Goal: Check status: Check status

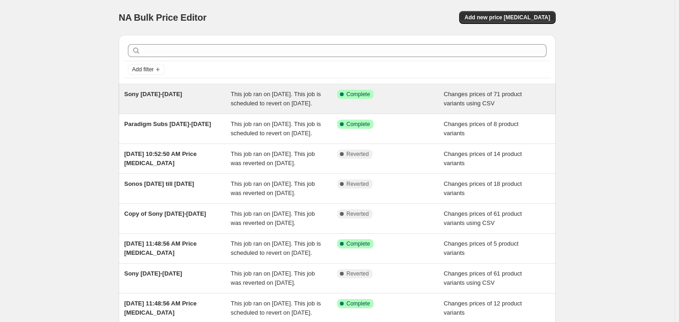
click at [187, 103] on div "Sony [DATE]-[DATE]" at bounding box center [177, 99] width 107 height 18
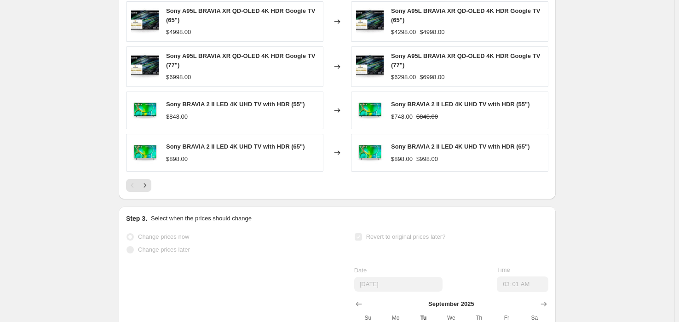
scroll to position [544, 0]
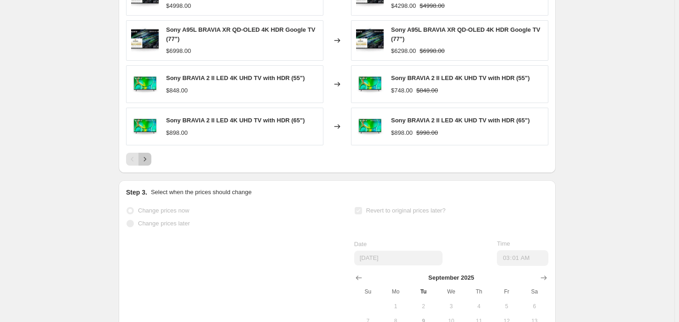
click at [145, 164] on icon "Next" at bounding box center [144, 159] width 9 height 9
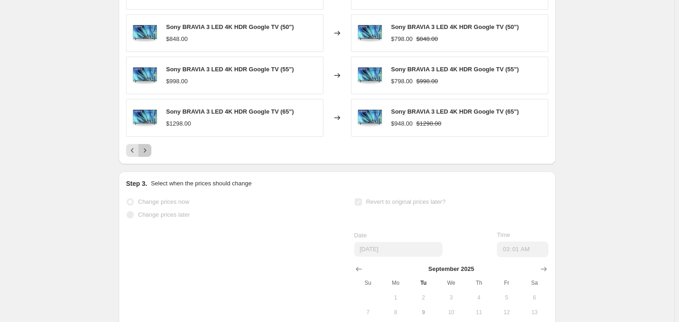
click at [147, 155] on icon "Next" at bounding box center [144, 150] width 9 height 9
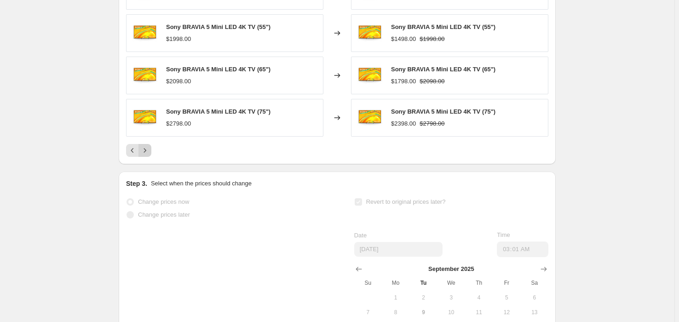
click at [147, 155] on icon "Next" at bounding box center [144, 150] width 9 height 9
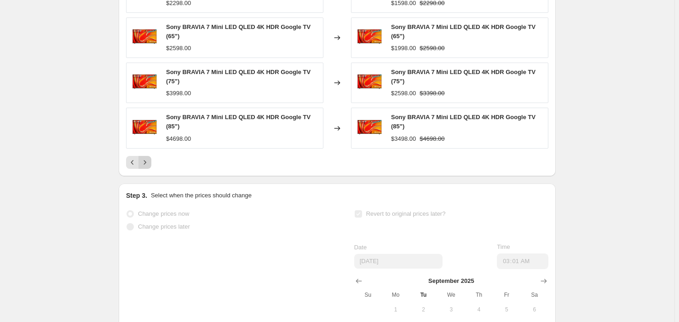
click at [147, 162] on div "Sony BRAVIA 5 Mini LED 4K TV (85") $3498.00 Changed to Sony BRAVIA 5 Mini LED 4…" at bounding box center [337, 49] width 423 height 239
click at [146, 165] on button "Next" at bounding box center [145, 162] width 13 height 13
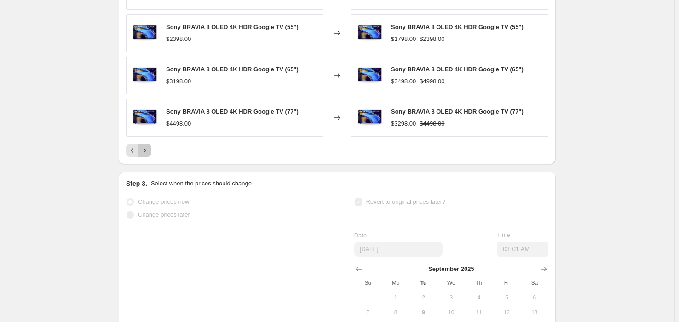
click at [143, 155] on icon "Next" at bounding box center [144, 150] width 9 height 9
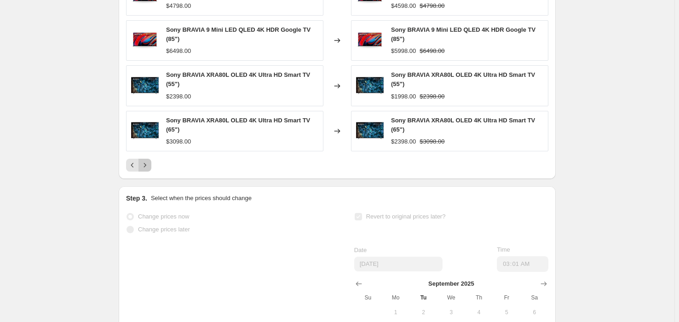
click at [146, 170] on icon "Next" at bounding box center [144, 165] width 9 height 9
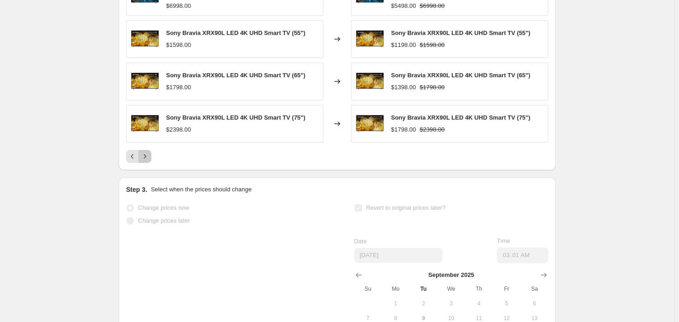
click at [146, 163] on button "Next" at bounding box center [145, 156] width 13 height 13
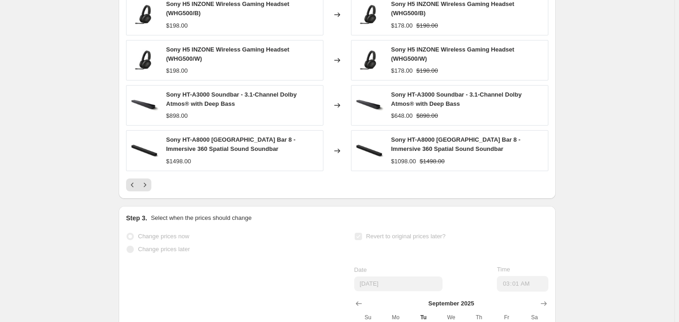
scroll to position [502, 0]
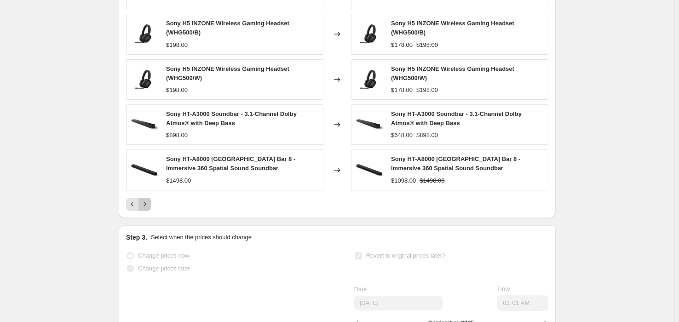
click at [150, 209] on icon "Next" at bounding box center [144, 204] width 9 height 9
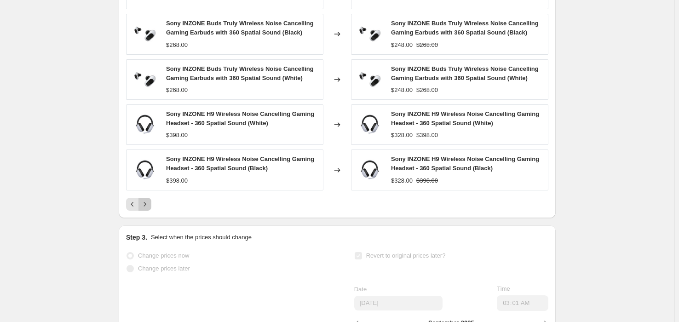
click at [149, 209] on icon "Next" at bounding box center [144, 204] width 9 height 9
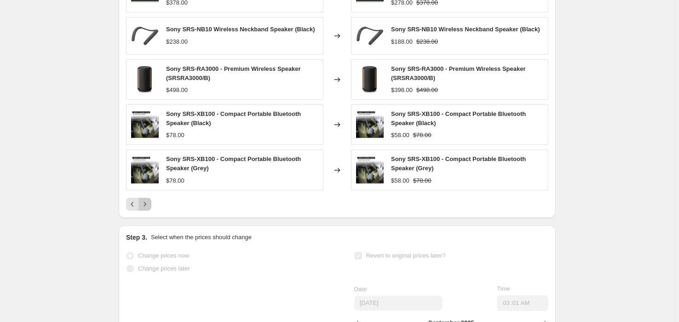
click at [149, 209] on icon "Next" at bounding box center [144, 204] width 9 height 9
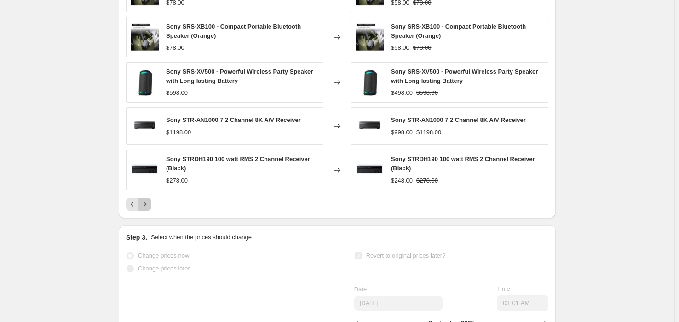
click at [149, 209] on icon "Next" at bounding box center [144, 204] width 9 height 9
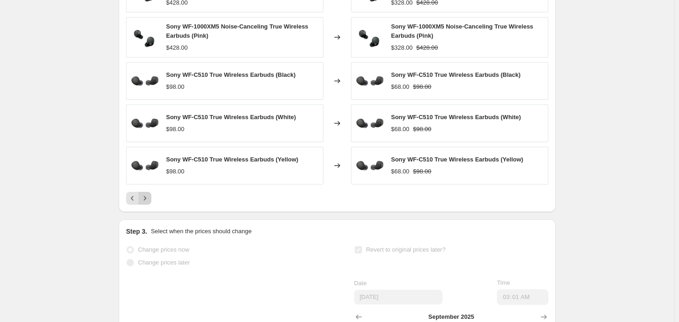
click at [149, 212] on div "PRICE CHANGE RECAP 71 product variants were affected by this price change: Sony…" at bounding box center [337, 76] width 437 height 272
click at [148, 203] on icon "Next" at bounding box center [144, 198] width 9 height 9
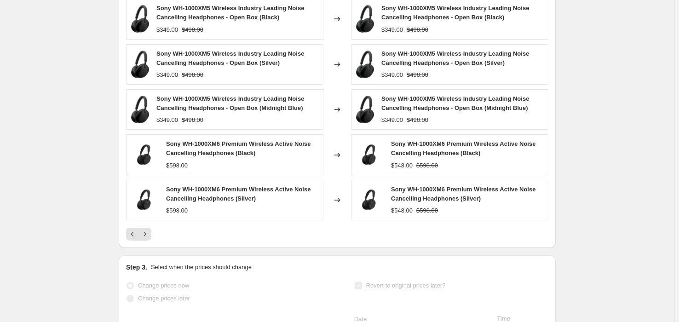
scroll to position [460, 0]
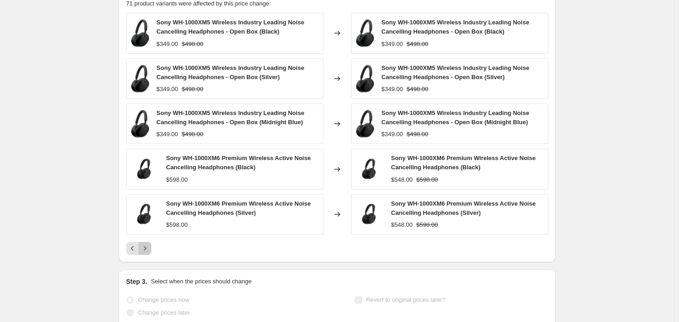
click at [148, 253] on icon "Next" at bounding box center [144, 248] width 9 height 9
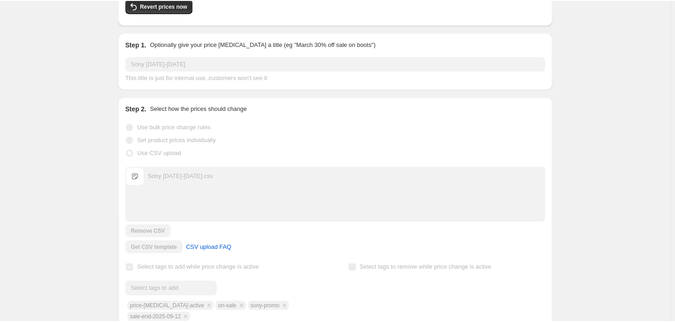
scroll to position [0, 0]
